Goal: Check status: Check status

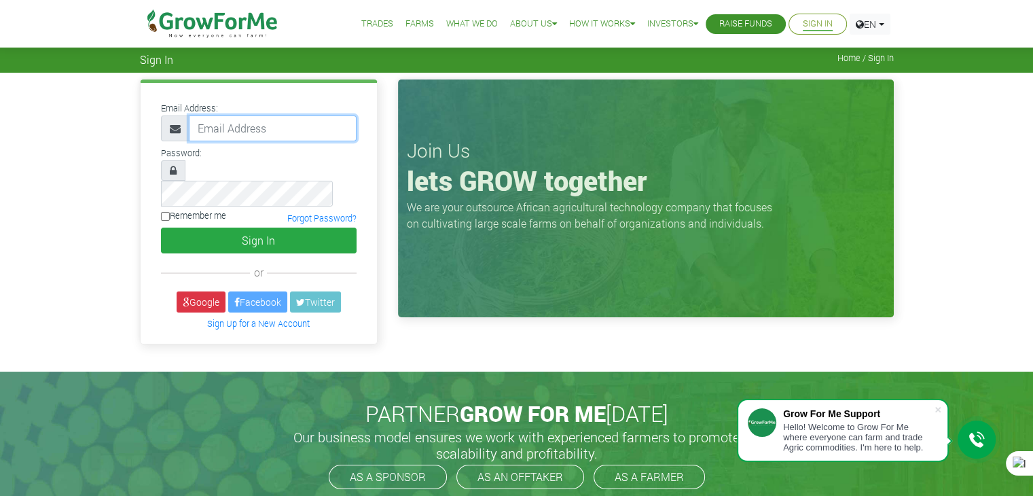
type input "233241790365@growforme.com"
click at [171, 209] on label "Remember me" at bounding box center [193, 215] width 65 height 13
click at [170, 212] on input "Remember me" at bounding box center [165, 216] width 9 height 9
checkbox input "true"
click at [253, 233] on div "Email Address: 233241790365@growforme.com Password: Remember me" at bounding box center [259, 213] width 236 height 261
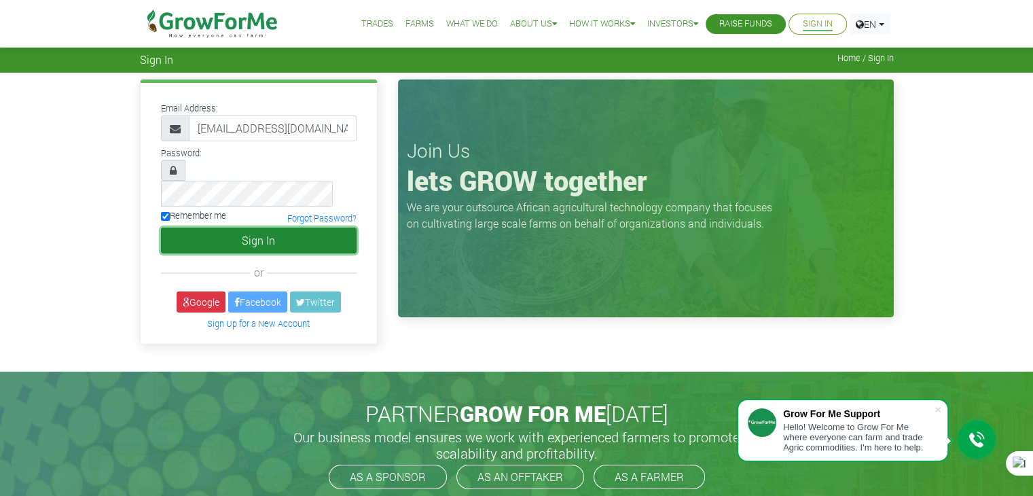
click at [249, 229] on button "Sign In" at bounding box center [259, 240] width 196 height 26
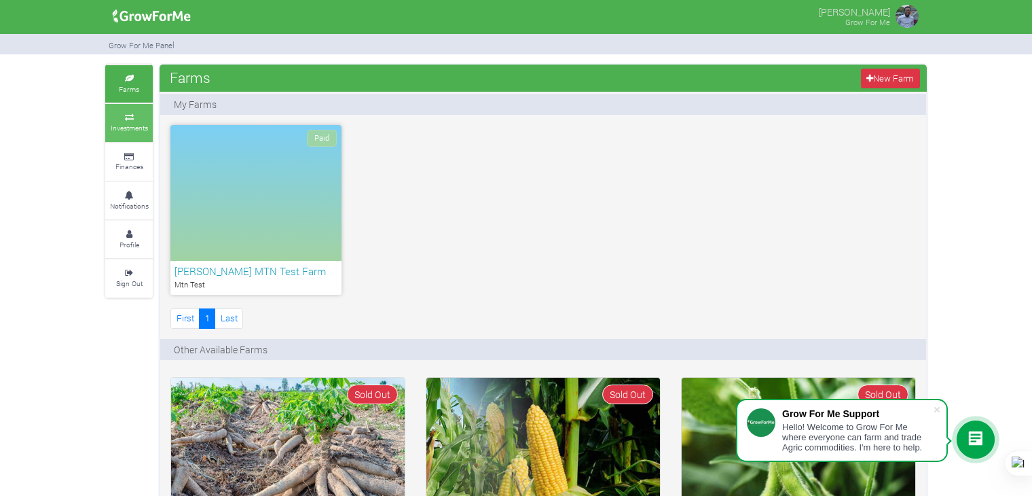
click at [125, 131] on small "Investments" at bounding box center [129, 128] width 37 height 10
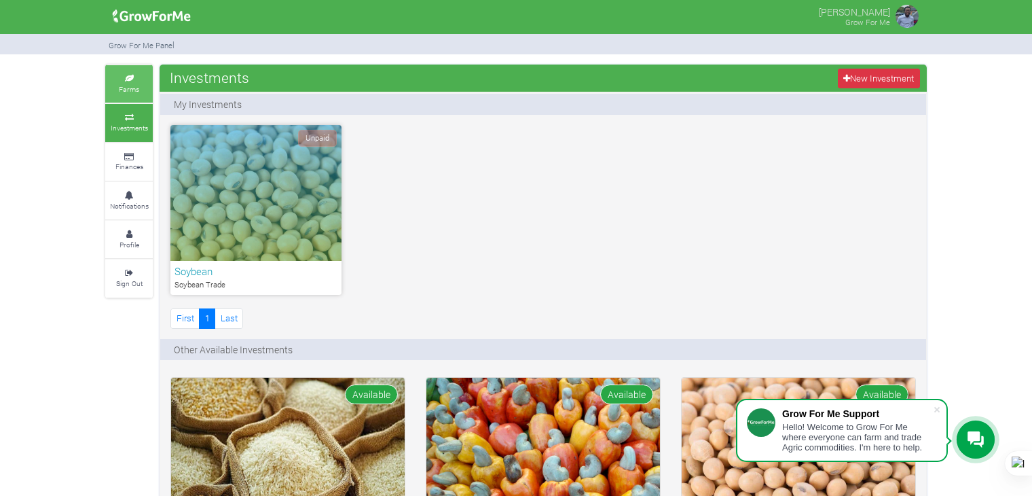
click at [129, 92] on small "Farms" at bounding box center [129, 89] width 20 height 10
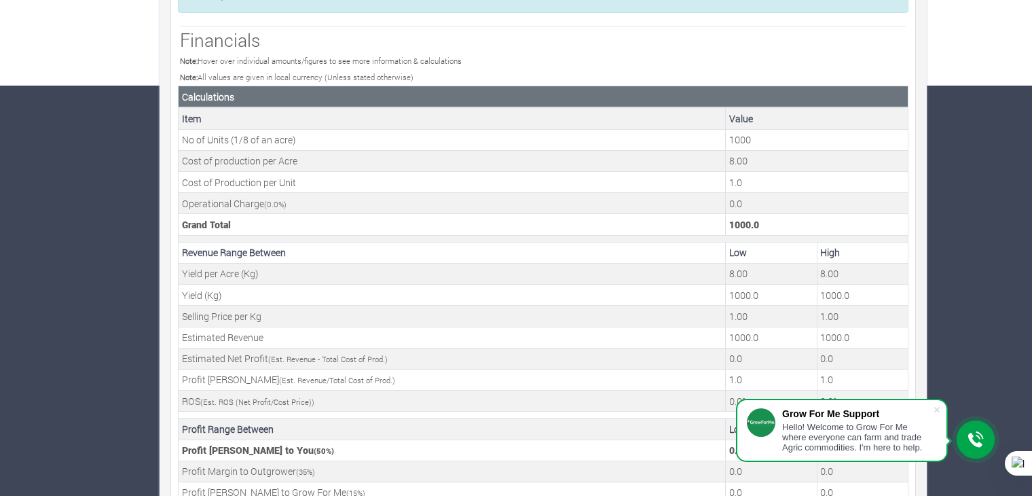
scroll to position [413, 0]
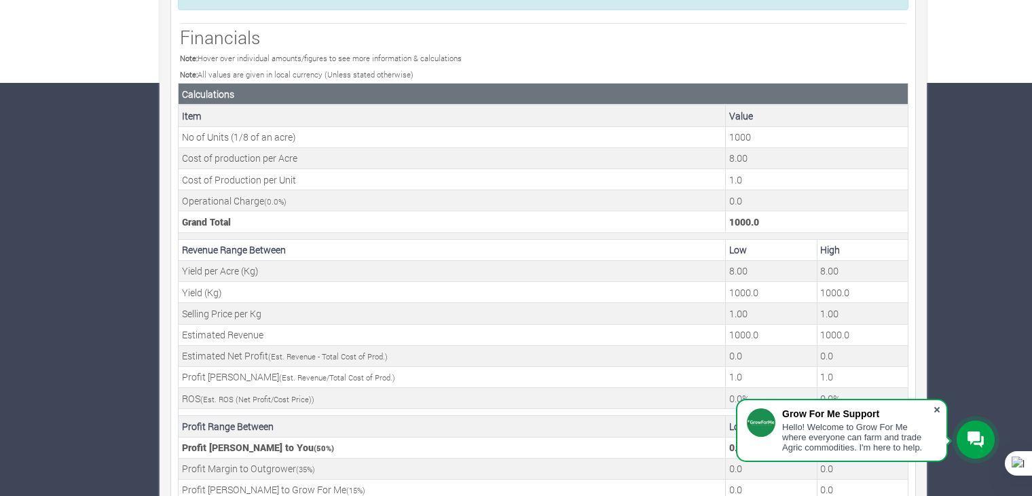
click at [936, 409] on span at bounding box center [937, 410] width 14 height 14
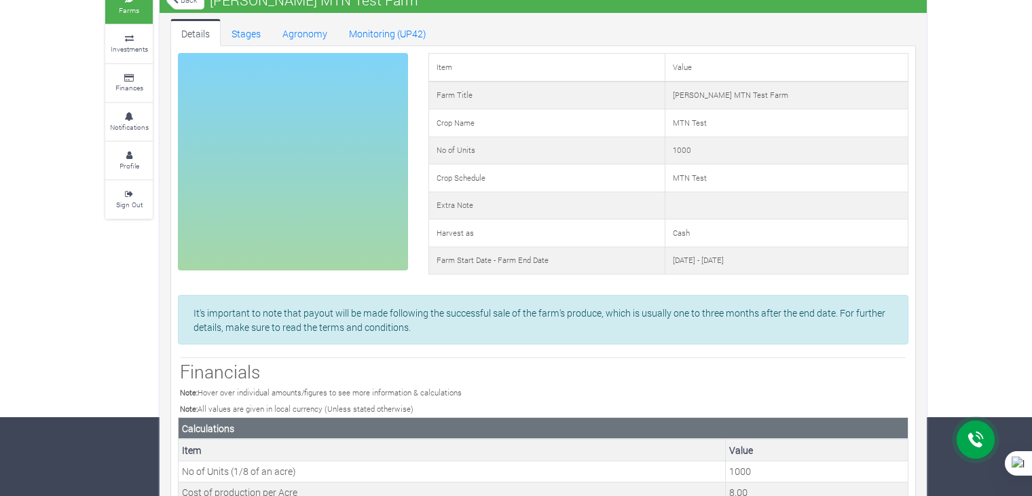
scroll to position [0, 0]
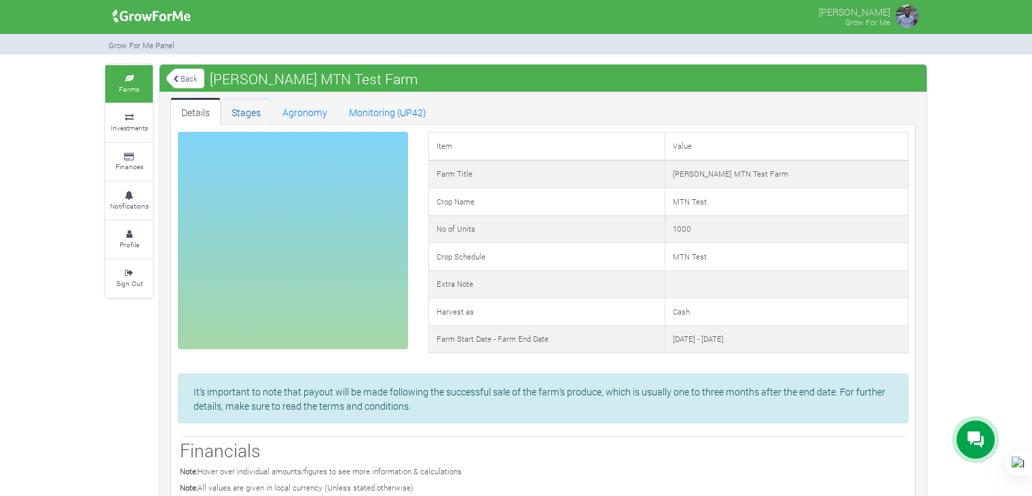
click at [252, 101] on link "Stages" at bounding box center [246, 111] width 51 height 27
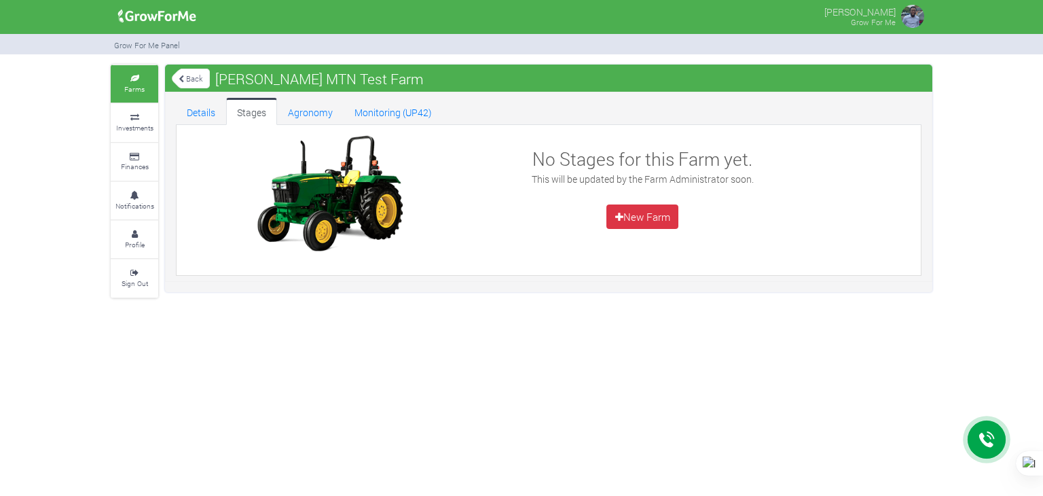
click at [302, 109] on link "Agronomy" at bounding box center [310, 111] width 67 height 27
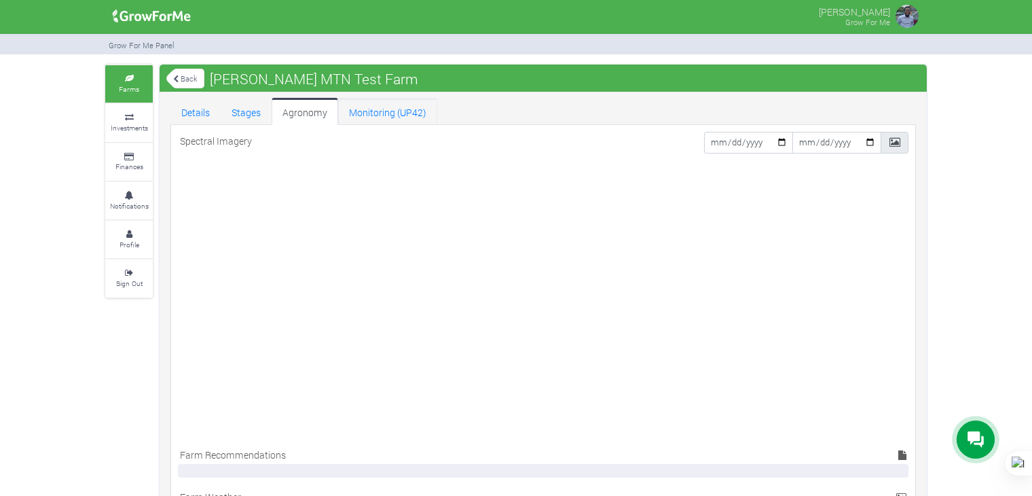
click at [369, 115] on link "Monitoring (UP42)" at bounding box center [387, 111] width 99 height 27
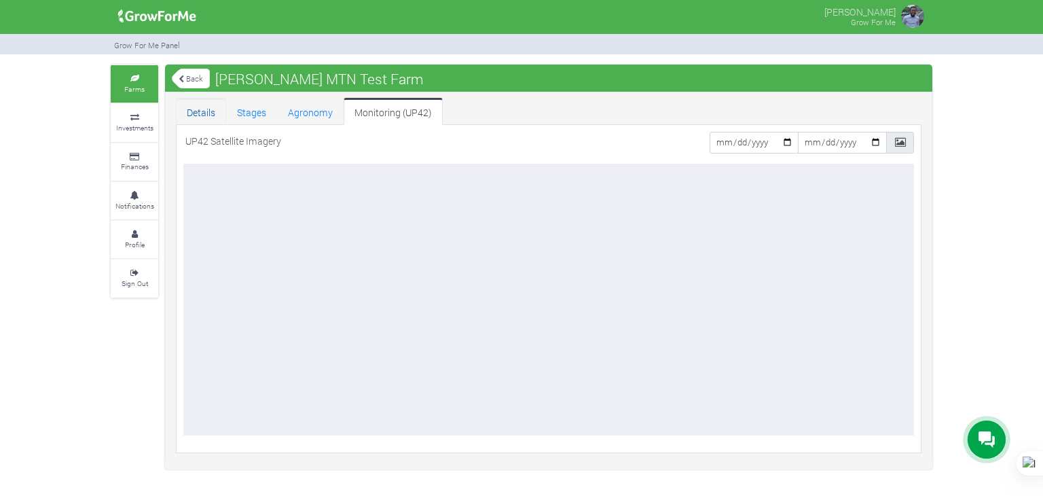
click at [206, 110] on link "Details" at bounding box center [201, 111] width 50 height 27
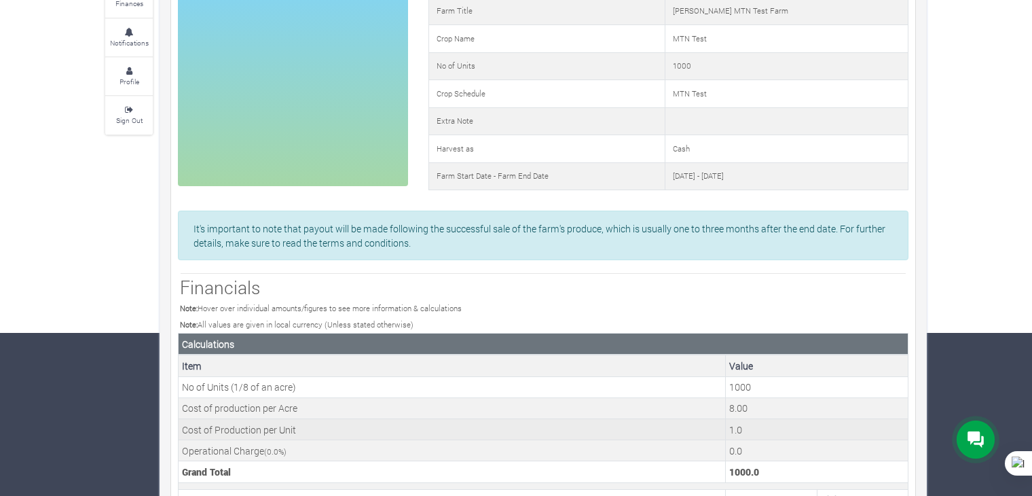
scroll to position [165, 0]
